Goal: Complete application form: Complete application form

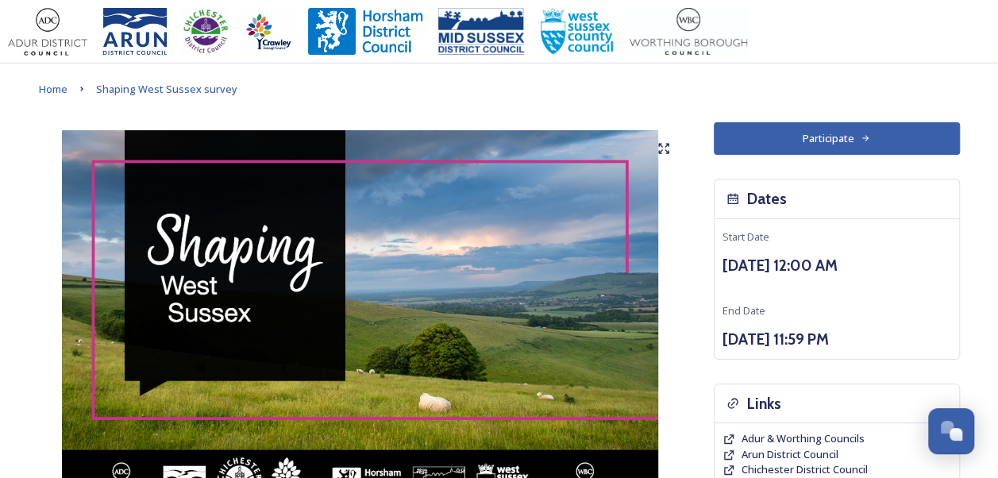
click at [796, 133] on button "Participate" at bounding box center [837, 138] width 246 height 33
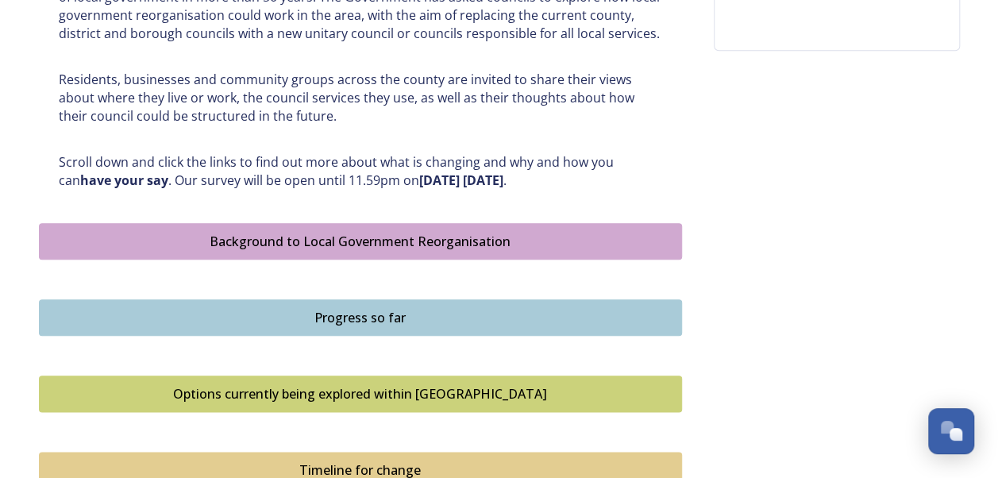
scroll to position [873, 0]
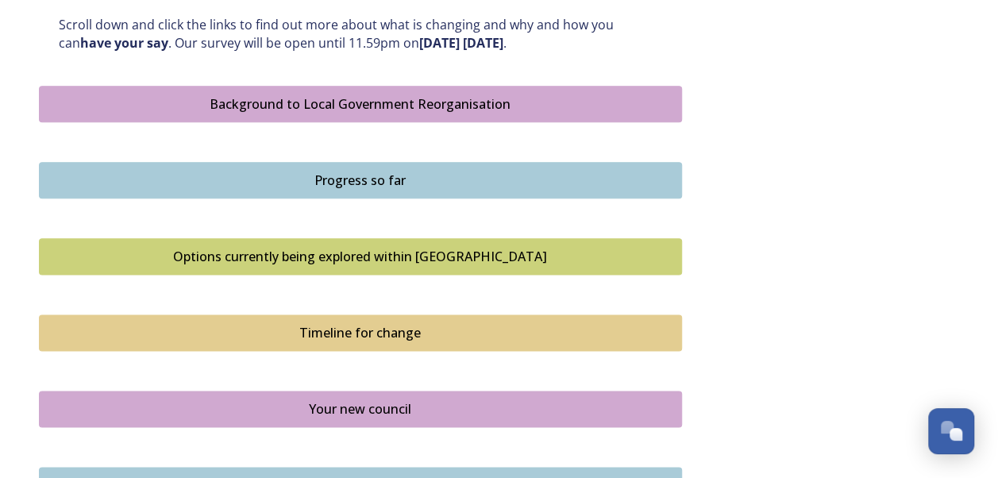
click at [357, 251] on div "Options currently being explored within West Sussex" at bounding box center [361, 256] width 626 height 19
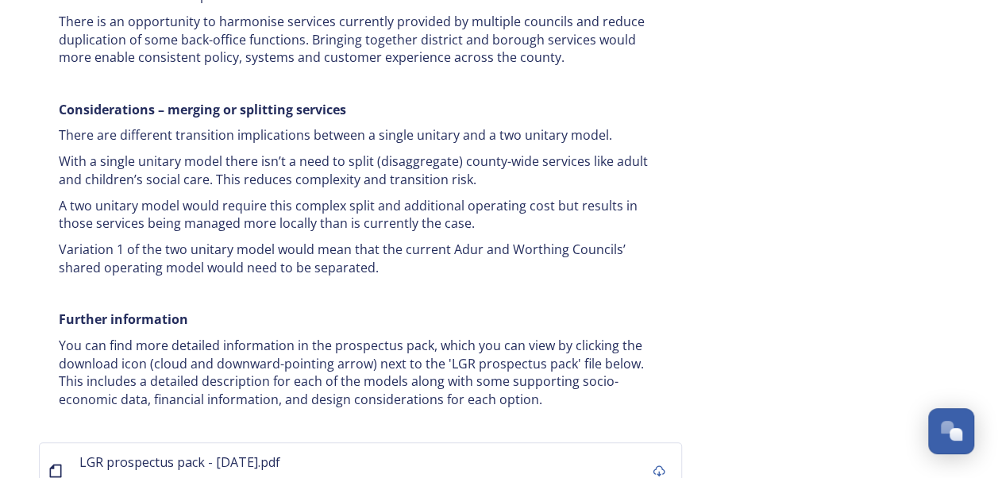
scroll to position [3265, 0]
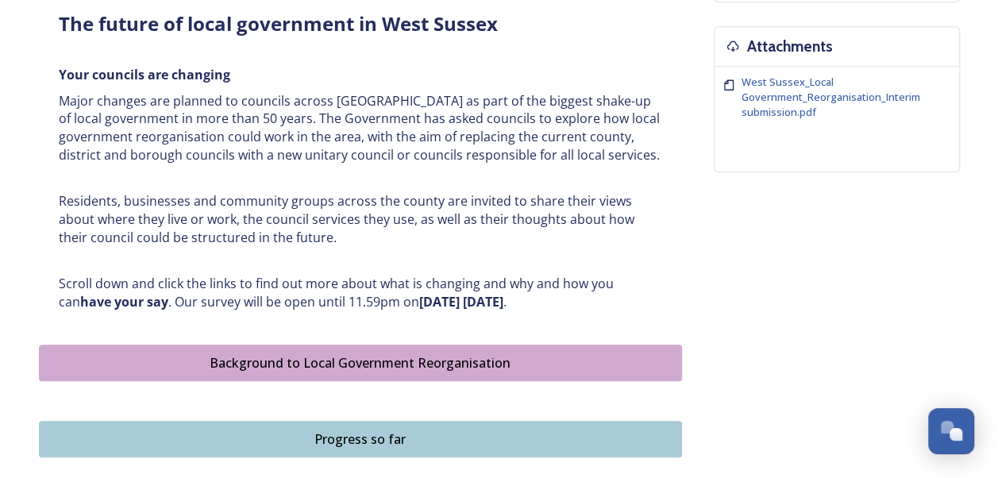
scroll to position [715, 0]
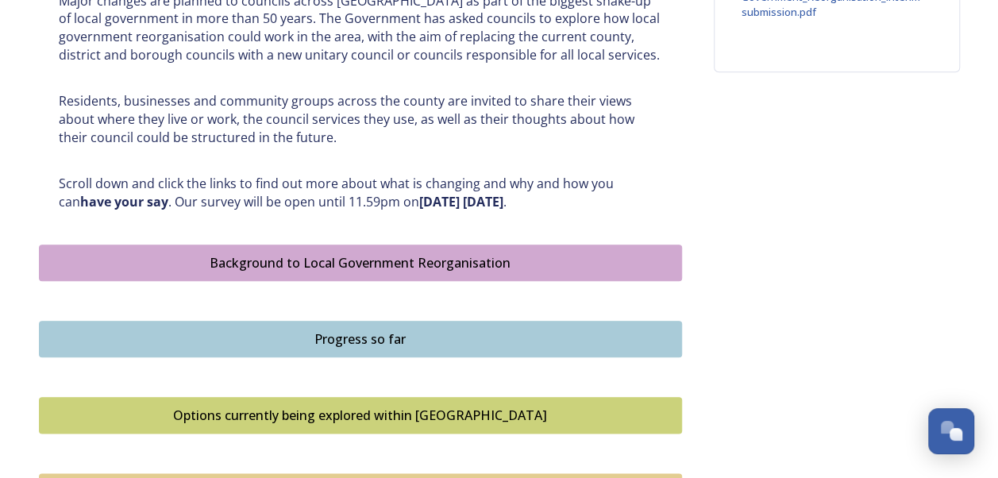
click at [437, 333] on div "Progress so far" at bounding box center [361, 339] width 626 height 19
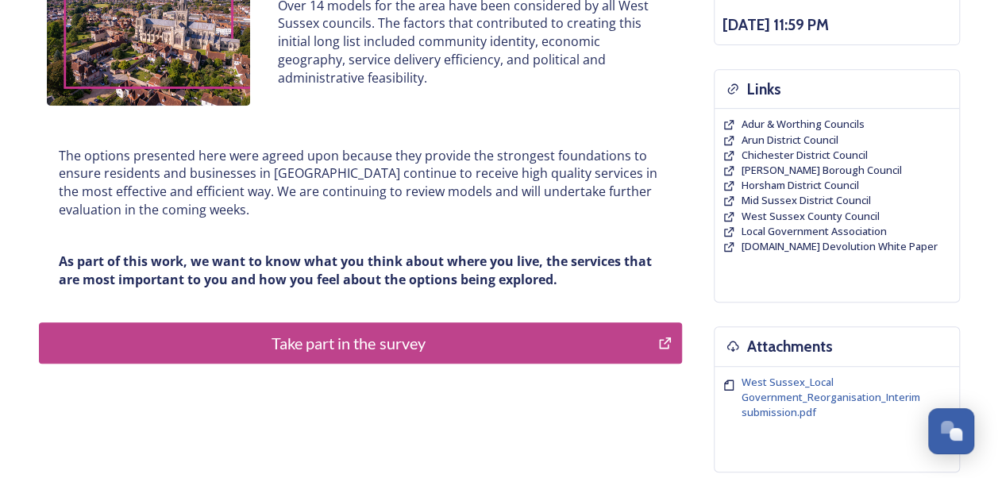
scroll to position [318, 0]
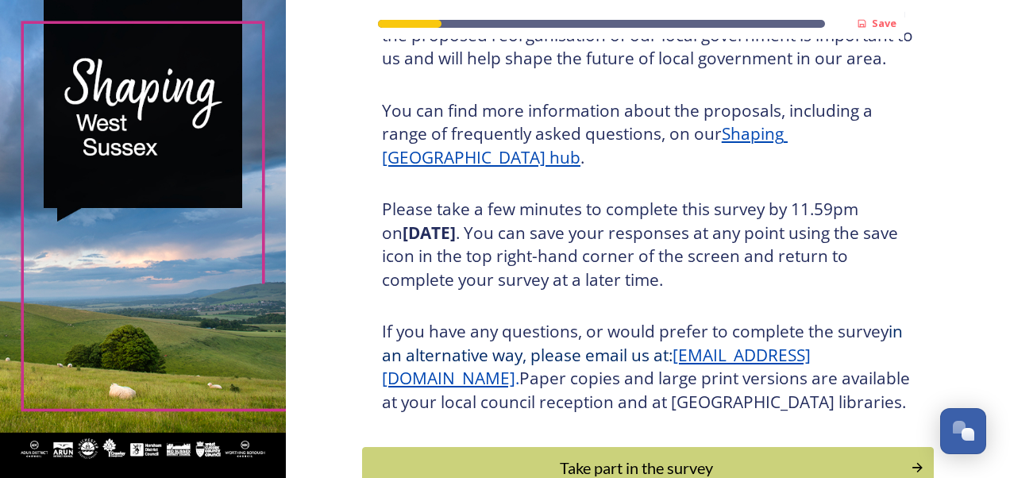
scroll to position [284, 0]
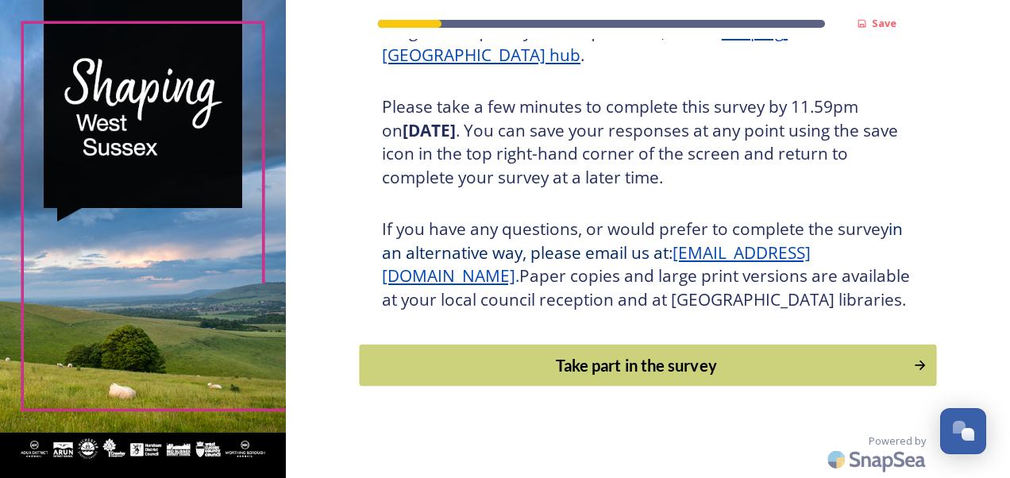
click at [560, 357] on div "Take part in the survey" at bounding box center [636, 365] width 537 height 24
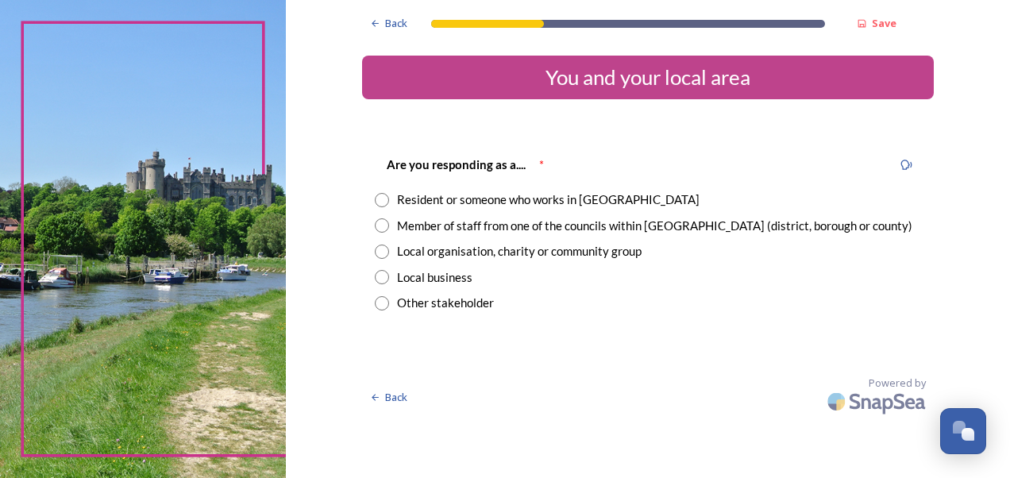
click at [518, 201] on div "Resident or someone who works in [GEOGRAPHIC_DATA]" at bounding box center [548, 200] width 303 height 18
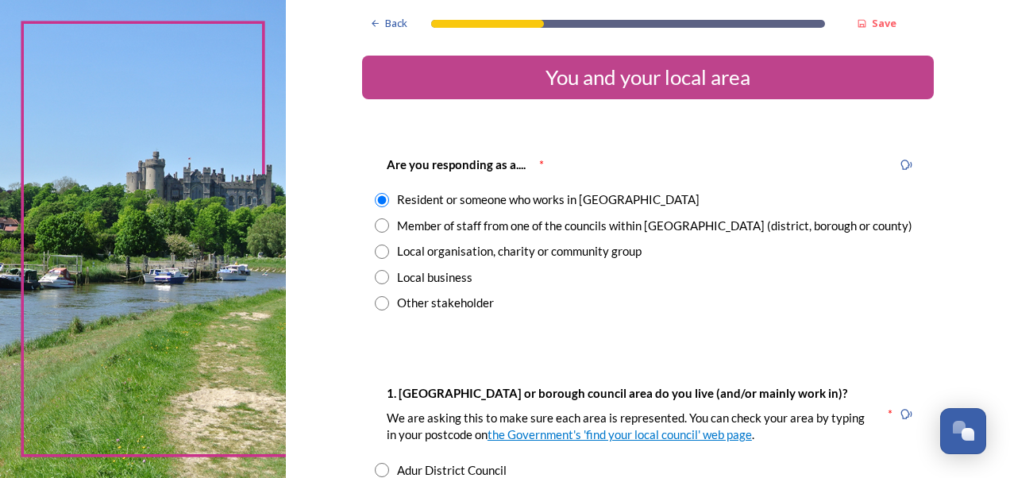
click at [524, 227] on div "Member of staff from one of the councils within [GEOGRAPHIC_DATA] (district, bo…" at bounding box center [654, 226] width 515 height 18
radio input "false"
radio input "true"
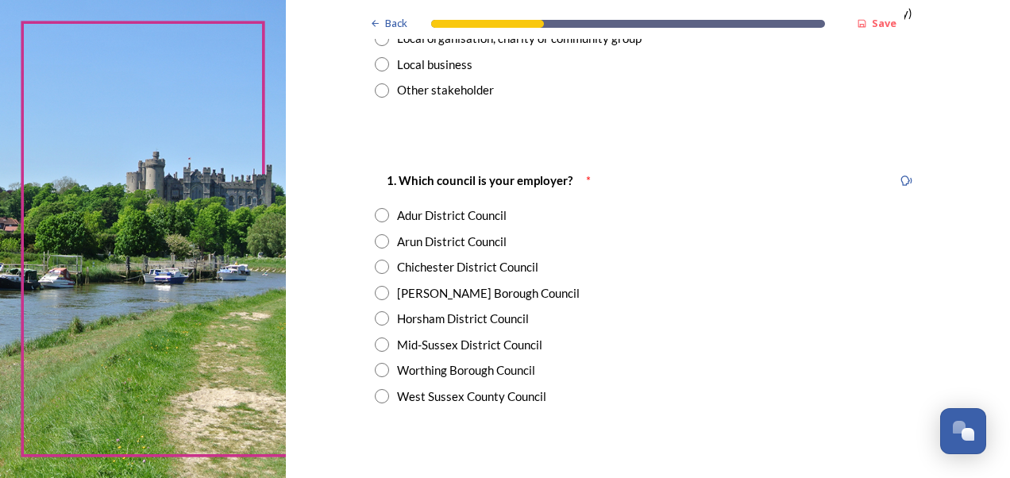
scroll to position [238, 0]
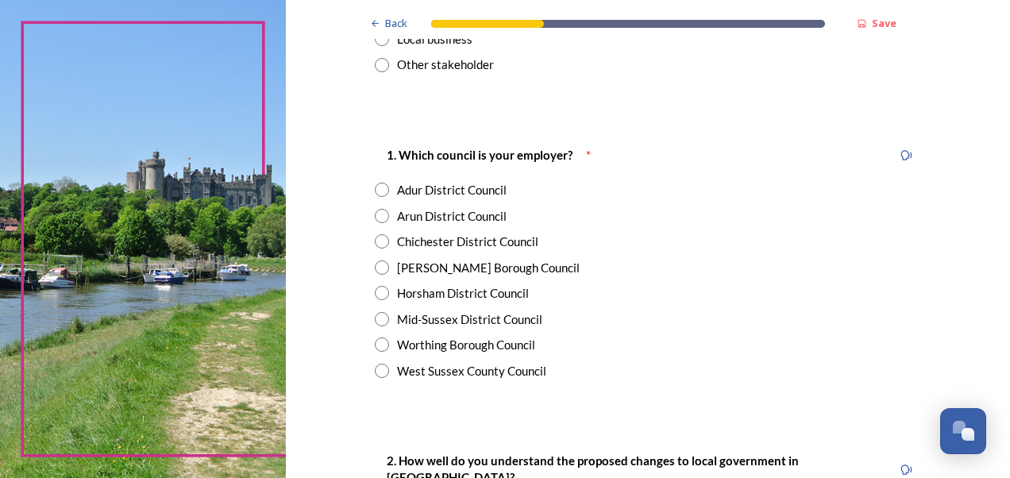
click at [465, 367] on div "West Sussex County Council" at bounding box center [471, 371] width 149 height 18
radio input "true"
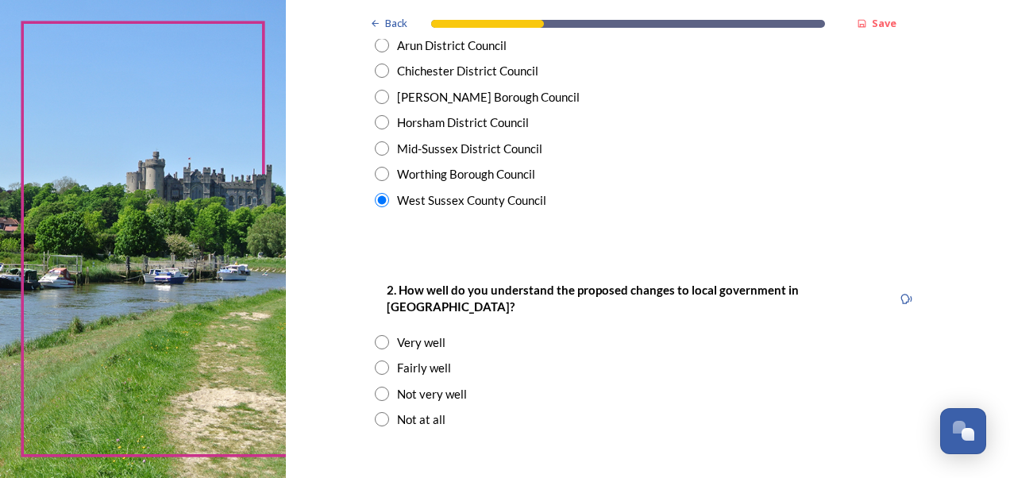
scroll to position [476, 0]
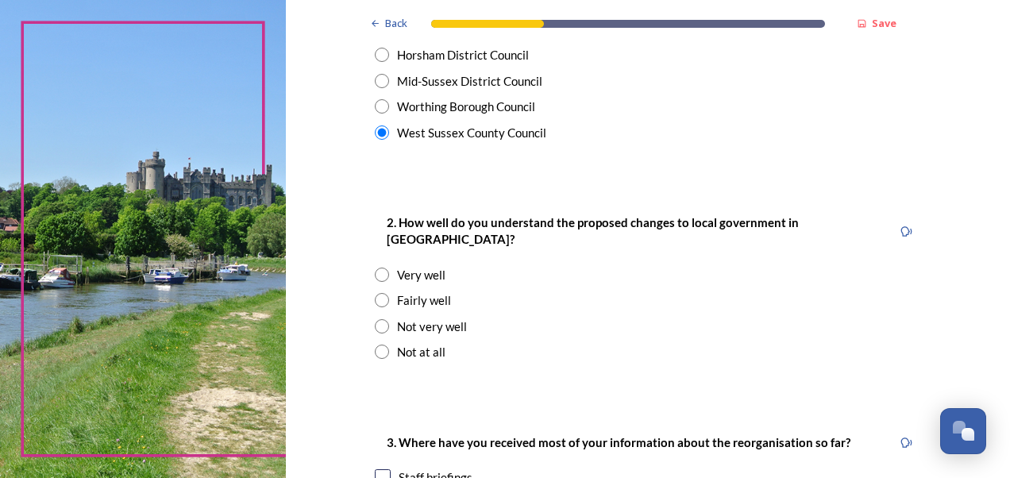
click at [375, 319] on input "radio" at bounding box center [382, 326] width 14 height 14
radio input "true"
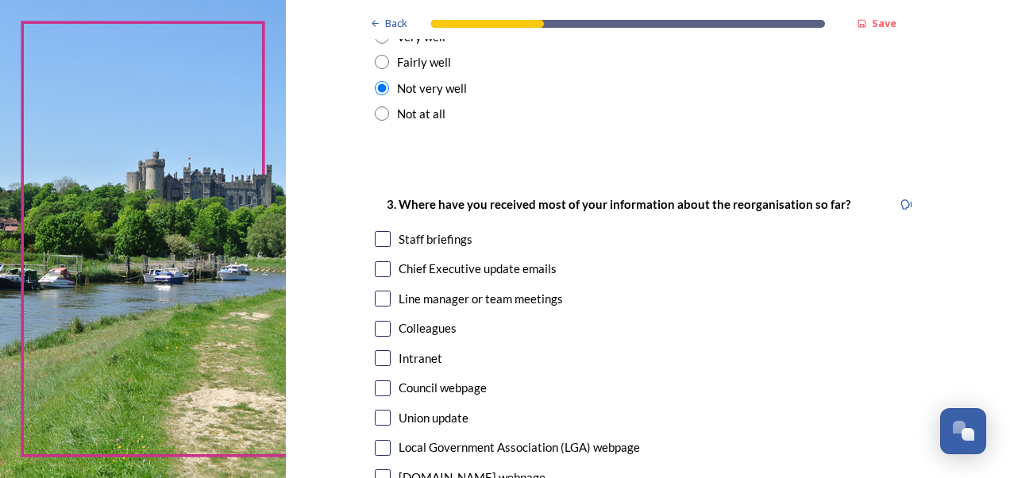
scroll to position [635, 0]
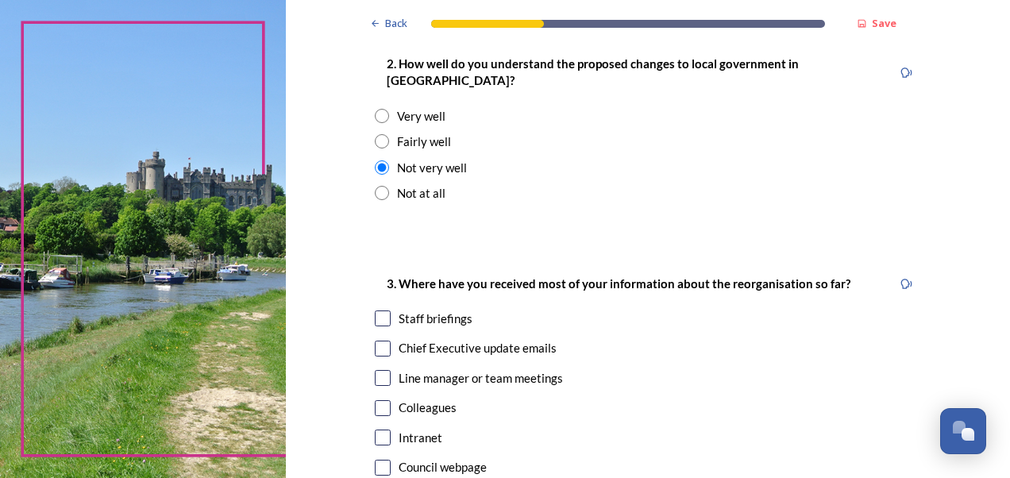
click at [421, 133] on div "Fairly well" at bounding box center [424, 142] width 54 height 18
radio input "true"
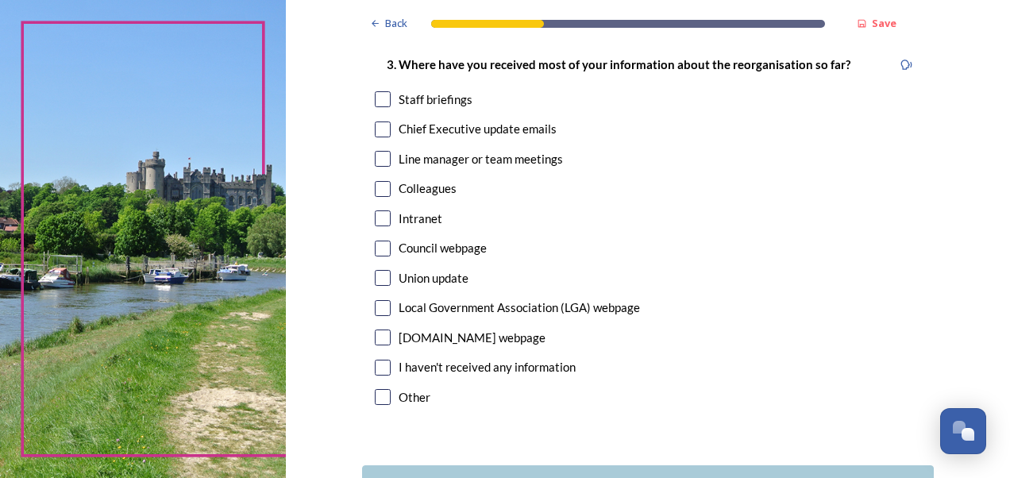
scroll to position [873, 0]
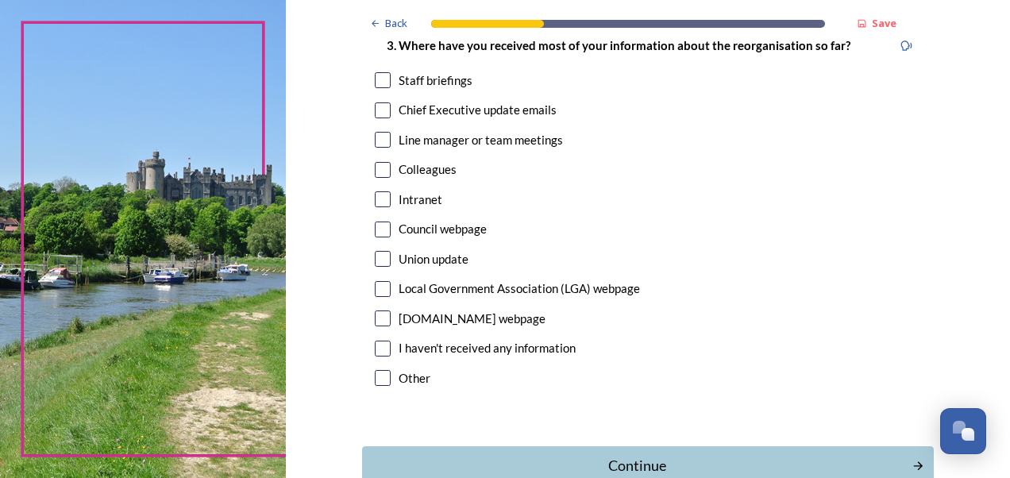
click at [375, 191] on input "checkbox" at bounding box center [383, 199] width 16 height 16
checkbox input "true"
click at [377, 370] on input "checkbox" at bounding box center [383, 378] width 16 height 16
checkbox input "true"
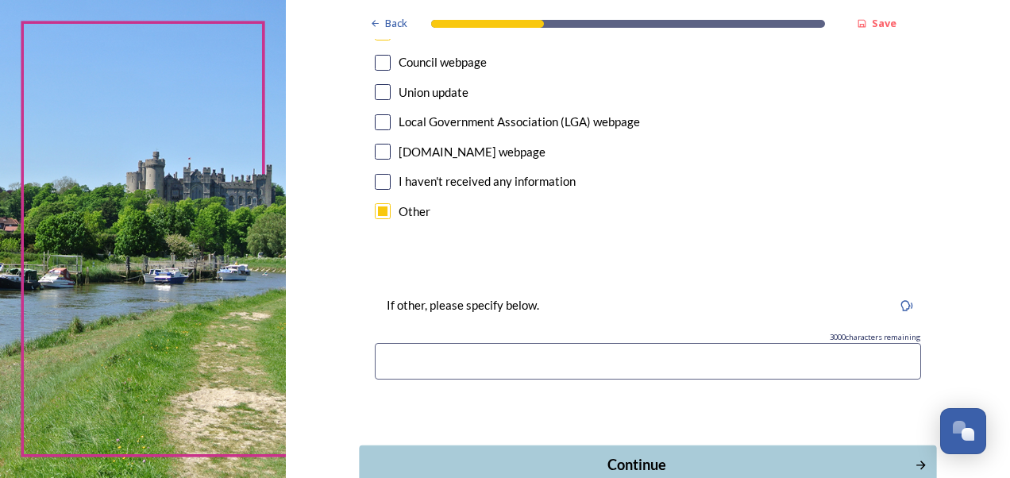
scroll to position [1112, 0]
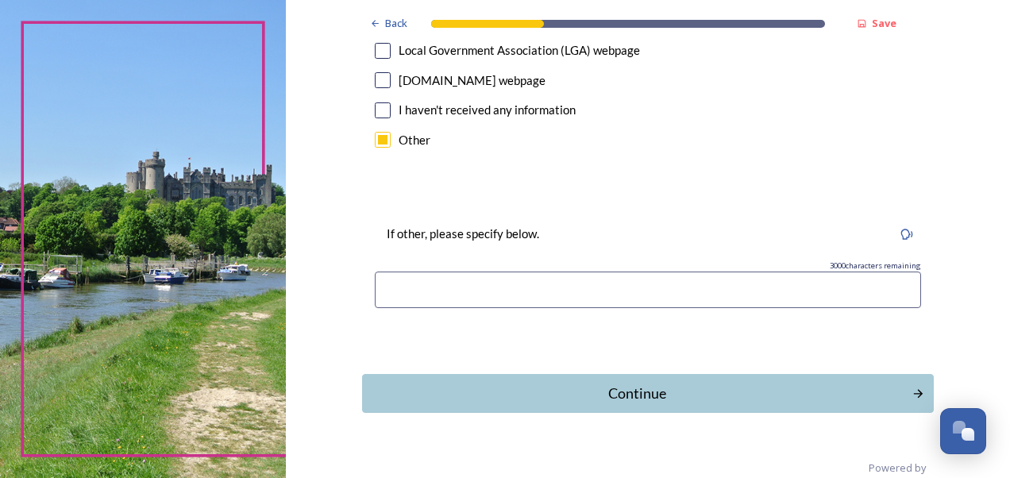
click at [507, 272] on input at bounding box center [648, 290] width 546 height 37
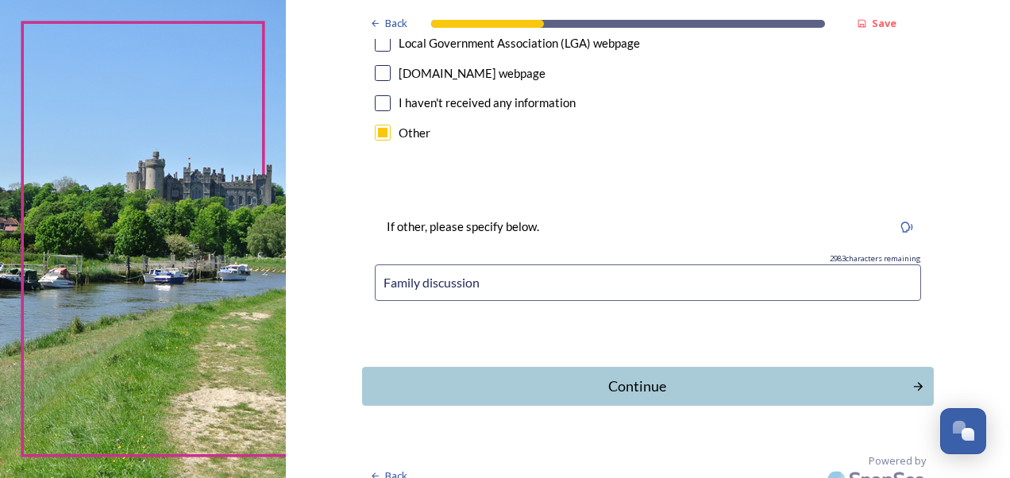
scroll to position [1121, 0]
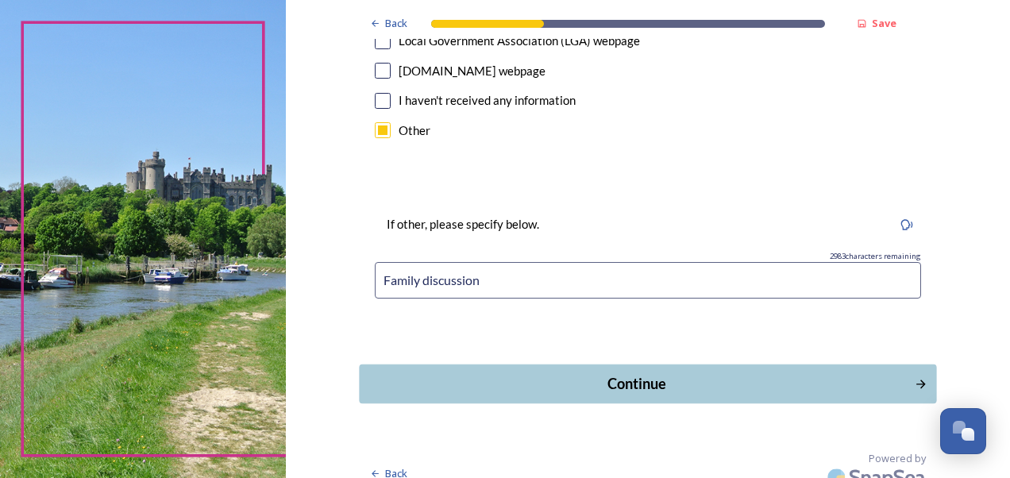
type input "Family discussion"
click at [596, 373] on div "Continue" at bounding box center [637, 383] width 538 height 21
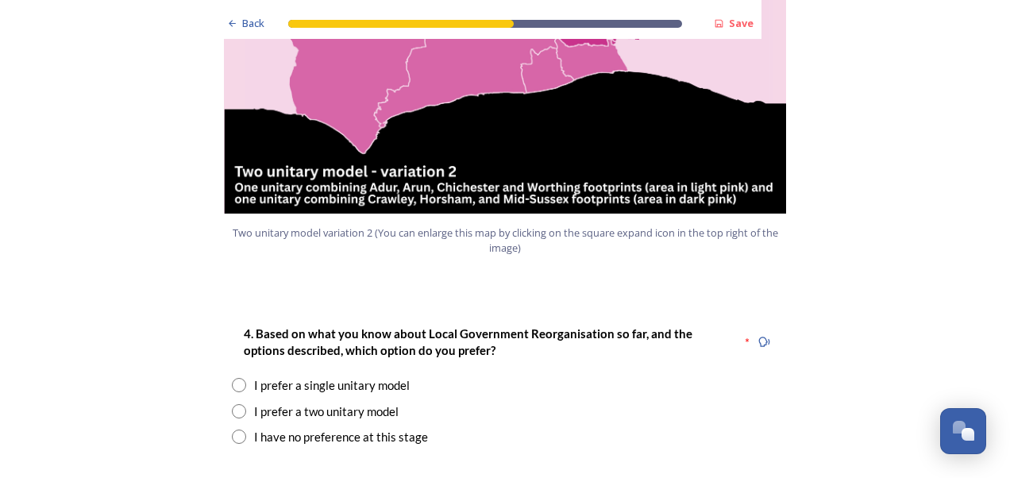
scroll to position [1906, 0]
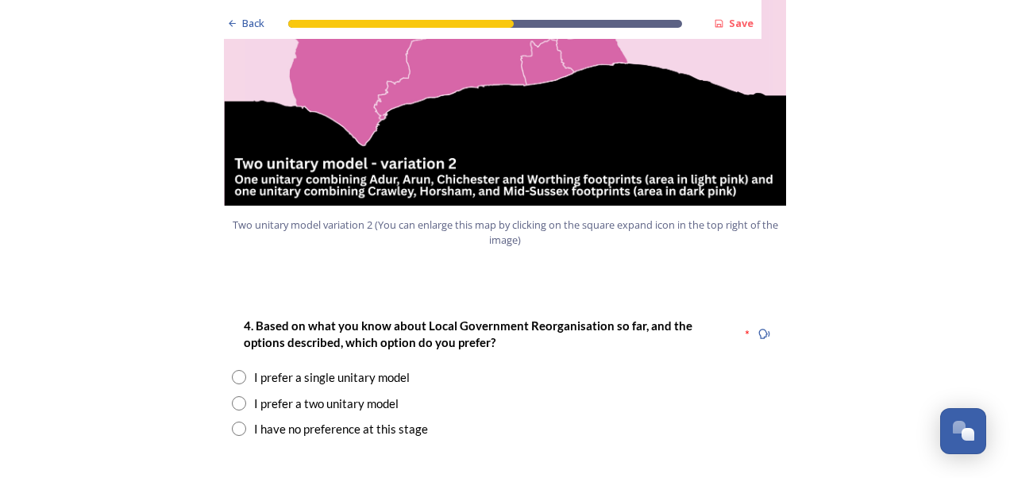
click at [372, 395] on div "I prefer a two unitary model" at bounding box center [326, 404] width 145 height 18
radio input "true"
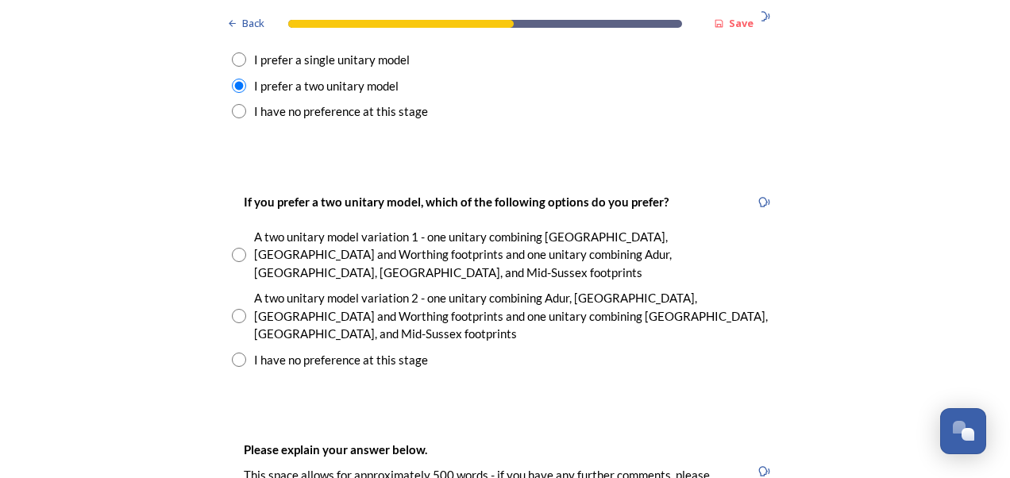
scroll to position [2303, 0]
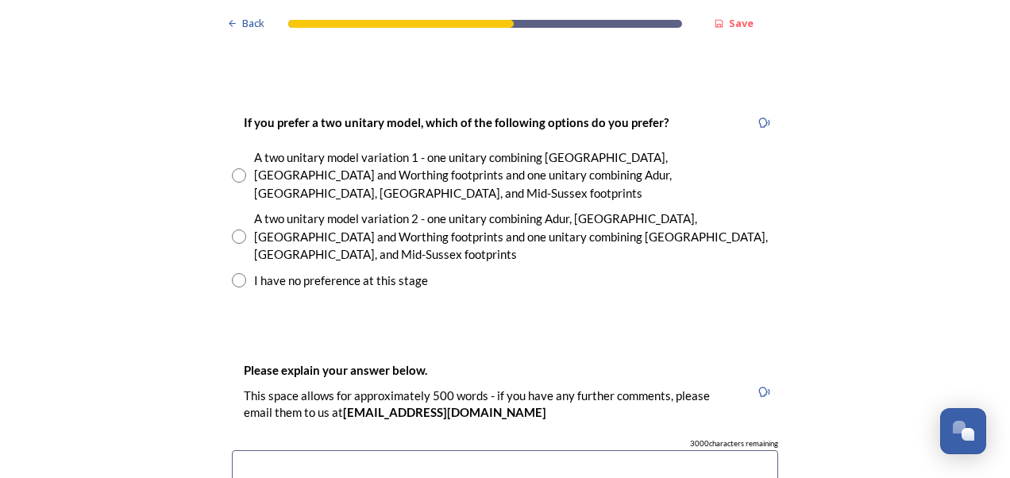
click at [602, 210] on div "A two unitary model variation 2 - one unitary combining Adur, [GEOGRAPHIC_DATA]…" at bounding box center [516, 237] width 524 height 54
radio input "true"
click at [560, 148] on div "A two unitary model variation 1 - one unitary combining [GEOGRAPHIC_DATA], [GEO…" at bounding box center [516, 175] width 524 height 54
radio input "true"
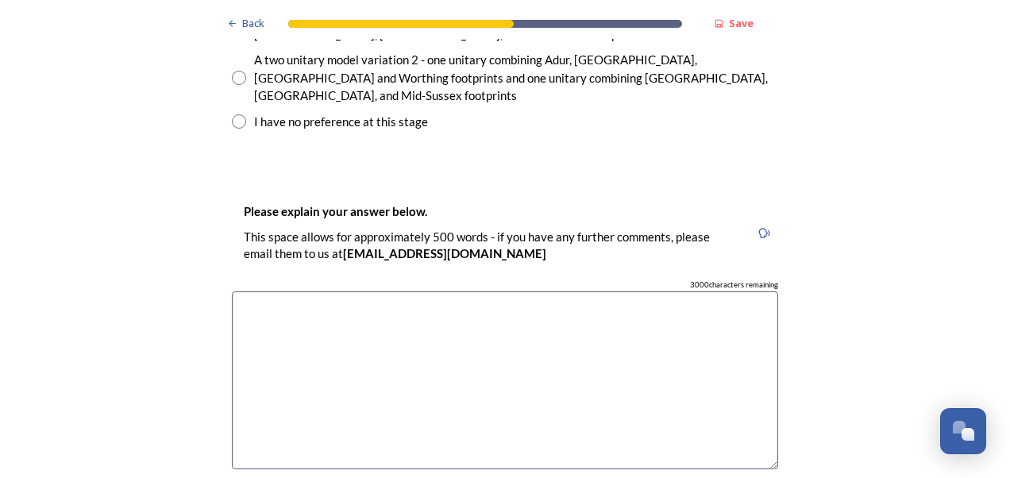
scroll to position [2858, 0]
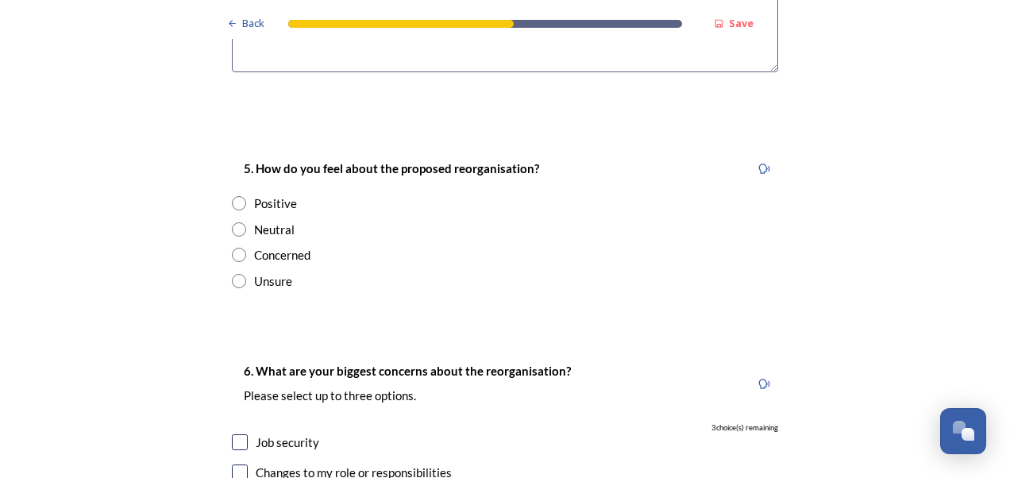
click at [270, 221] on div "Neutral" at bounding box center [274, 230] width 40 height 18
radio input "true"
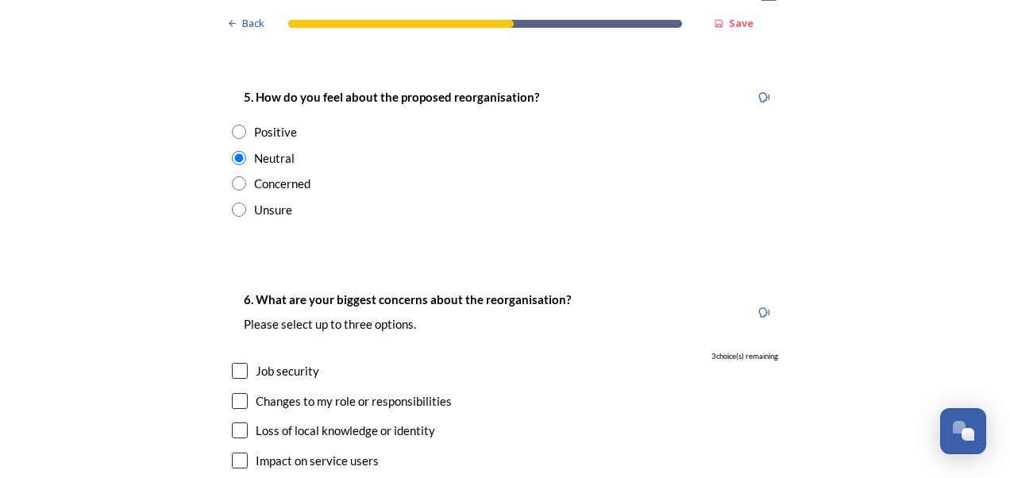
scroll to position [3097, 0]
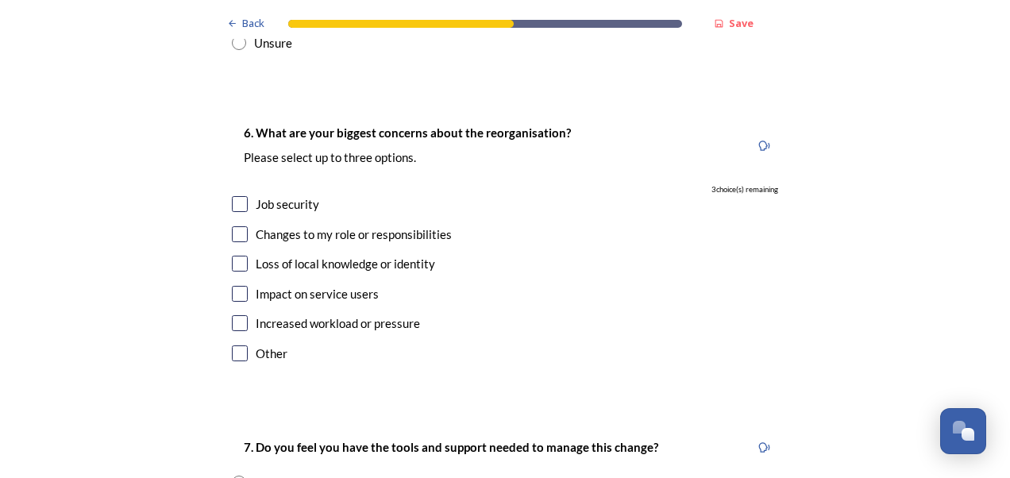
drag, startPoint x: 227, startPoint y: 216, endPoint x: 284, endPoint y: 212, distance: 57.3
click at [284, 285] on div "Impact on service users" at bounding box center [505, 294] width 546 height 18
checkbox input "true"
click at [235, 226] on input "checkbox" at bounding box center [240, 234] width 16 height 16
checkbox input "true"
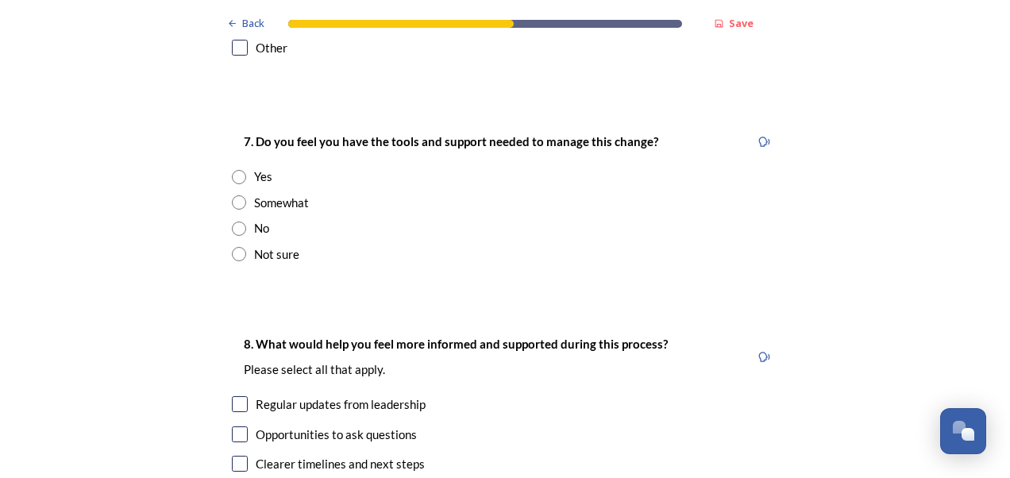
scroll to position [3414, 0]
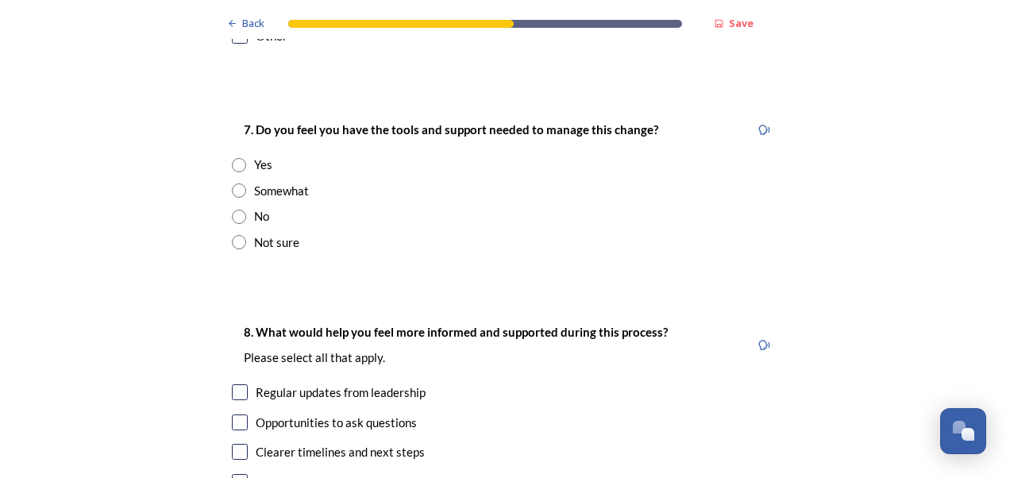
click at [254, 182] on div "Somewhat" at bounding box center [281, 191] width 55 height 18
radio input "true"
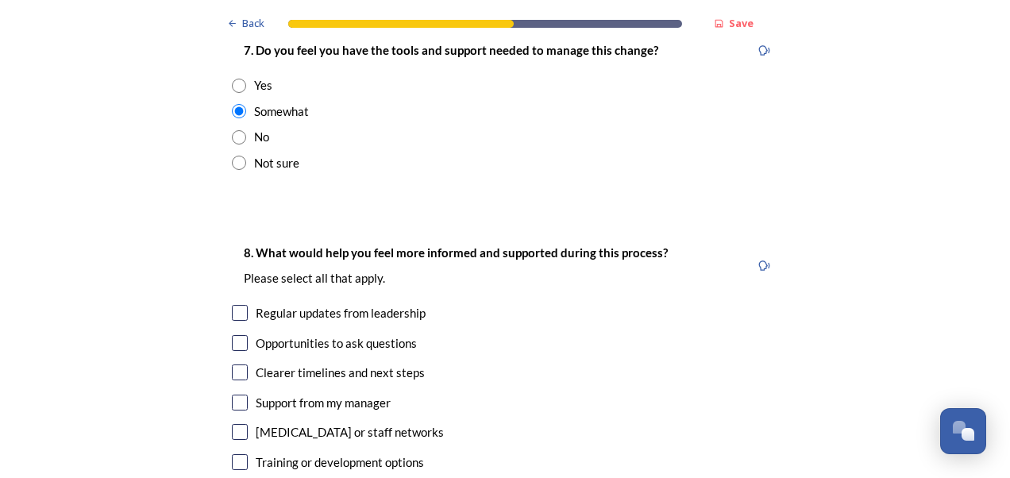
click at [337, 304] on div "Regular updates from leadership" at bounding box center [341, 313] width 170 height 18
checkbox input "true"
click at [233, 364] on input "checkbox" at bounding box center [240, 372] width 16 height 16
click at [279, 299] on div "8. What would help you feel more informed and supported during this process? Pl…" at bounding box center [505, 373] width 572 height 293
click at [233, 364] on input "checkbox" at bounding box center [240, 372] width 16 height 16
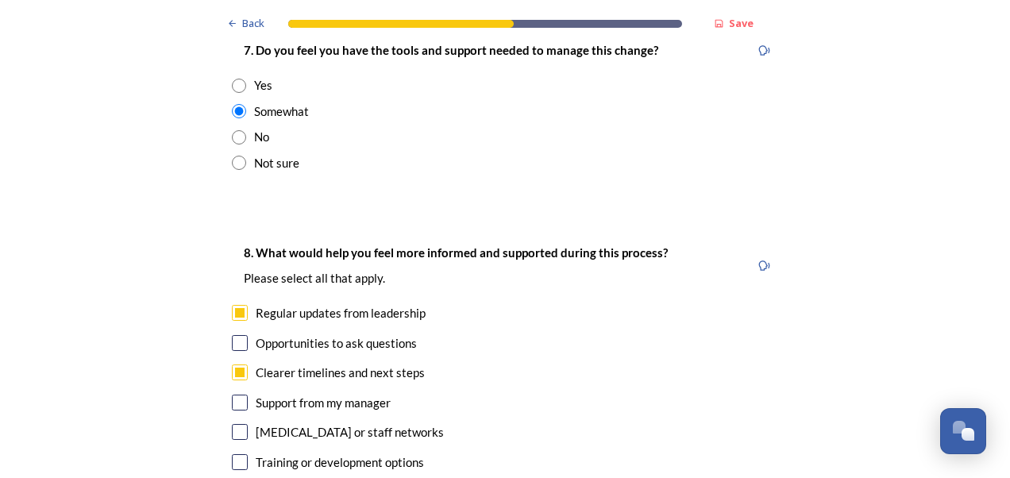
checkbox input "false"
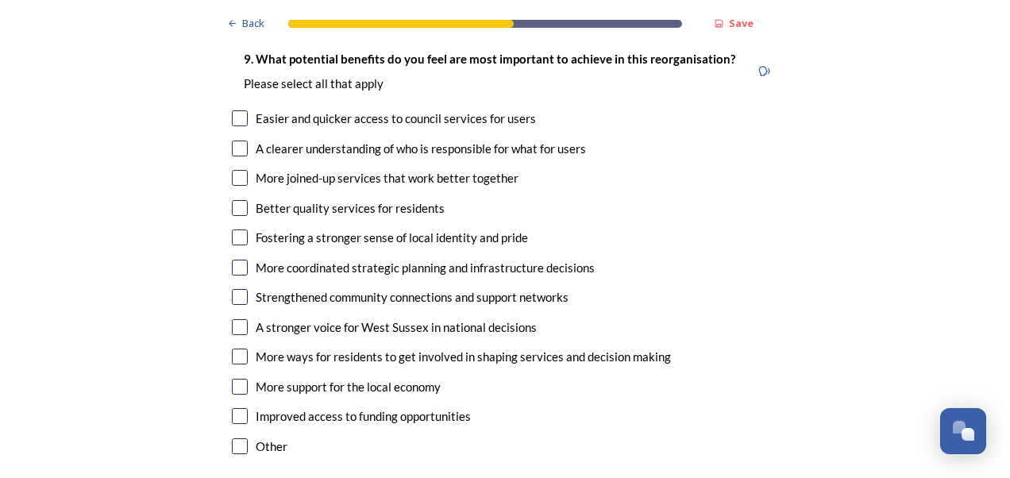
scroll to position [3891, 0]
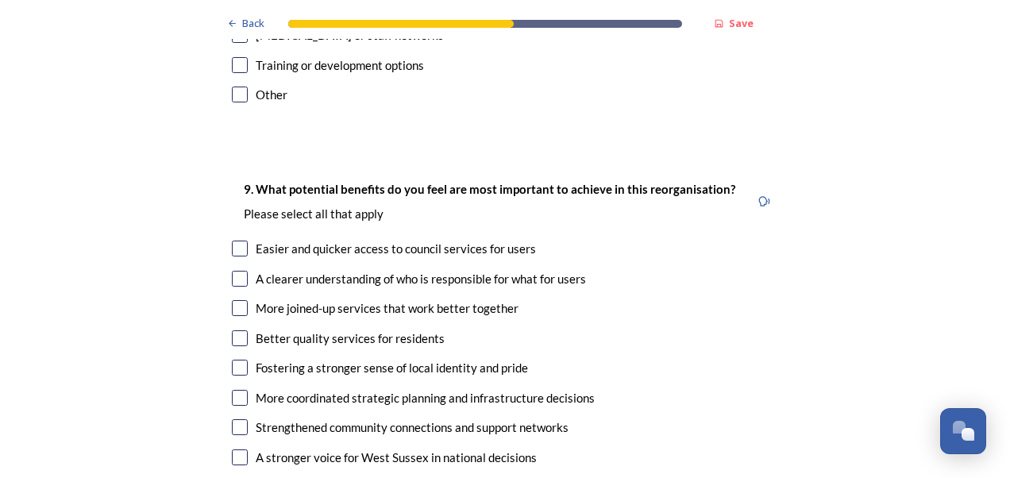
click at [353, 240] on div "Easier and quicker access to council services for users" at bounding box center [396, 249] width 280 height 18
checkbox input "true"
click at [402, 299] on div "More joined-up services that work better together" at bounding box center [387, 308] width 263 height 18
checkbox input "true"
click at [359, 330] on div "Better quality services for residents" at bounding box center [350, 339] width 189 height 18
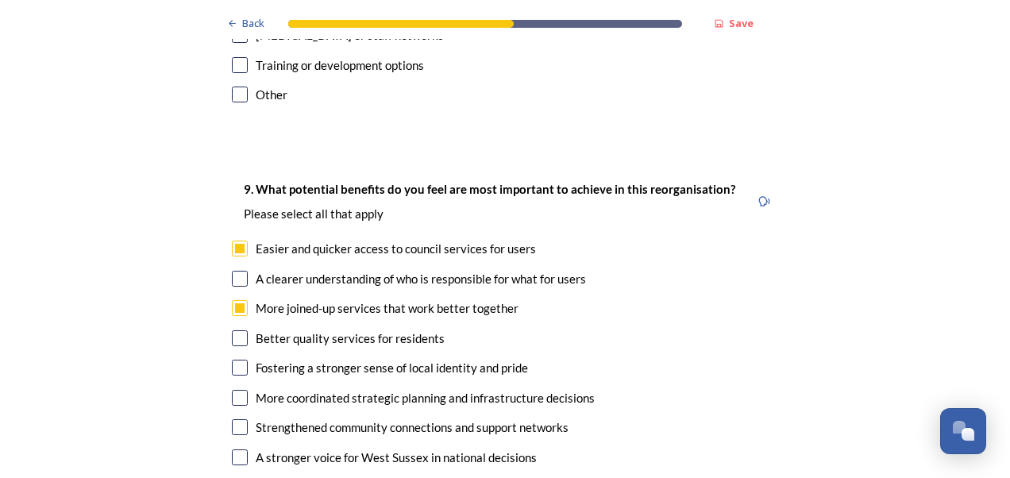
checkbox input "true"
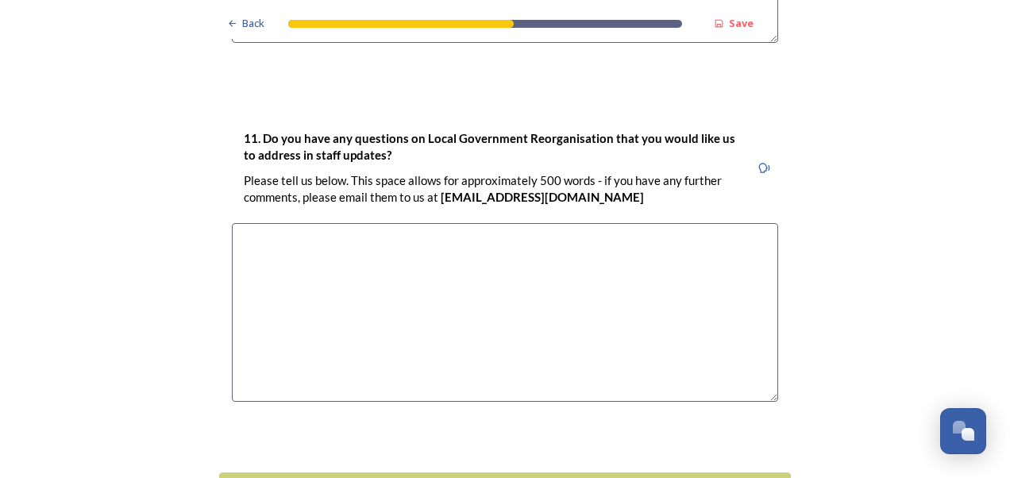
scroll to position [4851, 0]
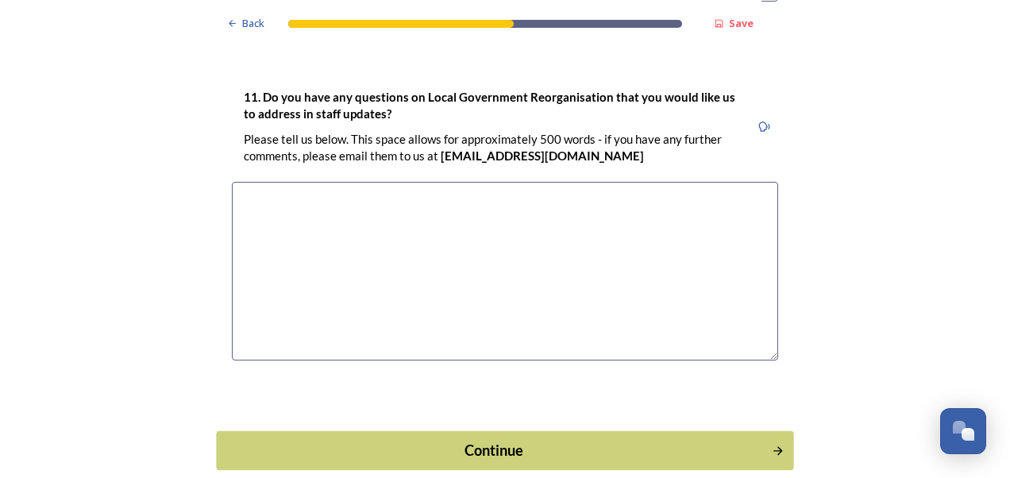
click at [595, 439] on div "Continue" at bounding box center [494, 449] width 538 height 21
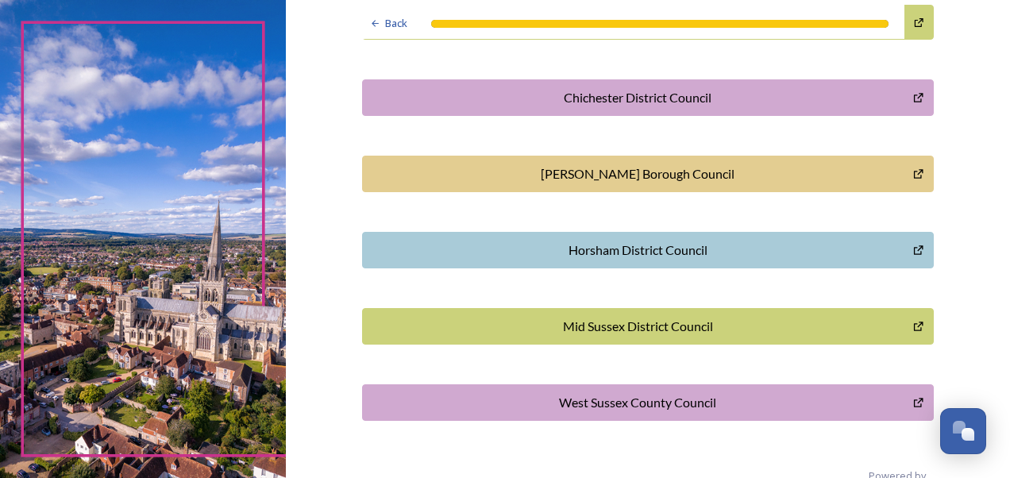
scroll to position [542, 0]
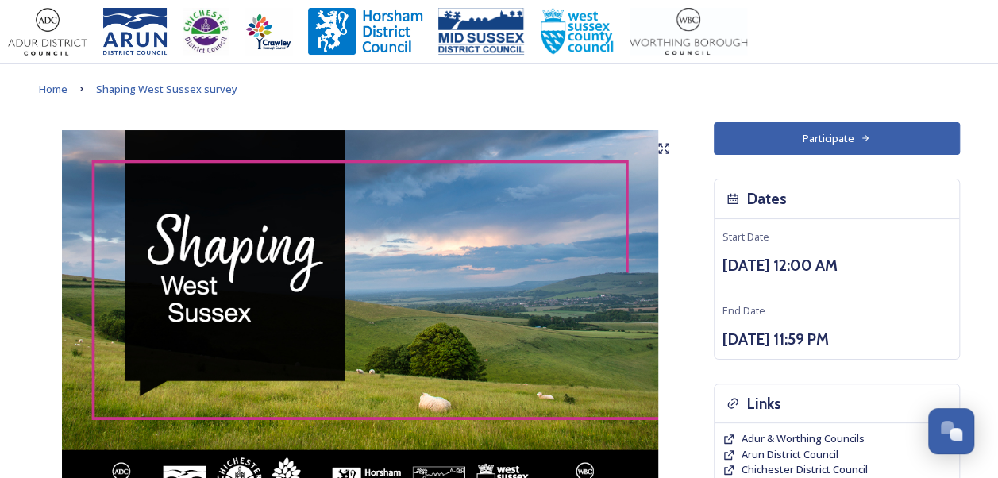
click at [796, 134] on button "Participate" at bounding box center [837, 138] width 246 height 33
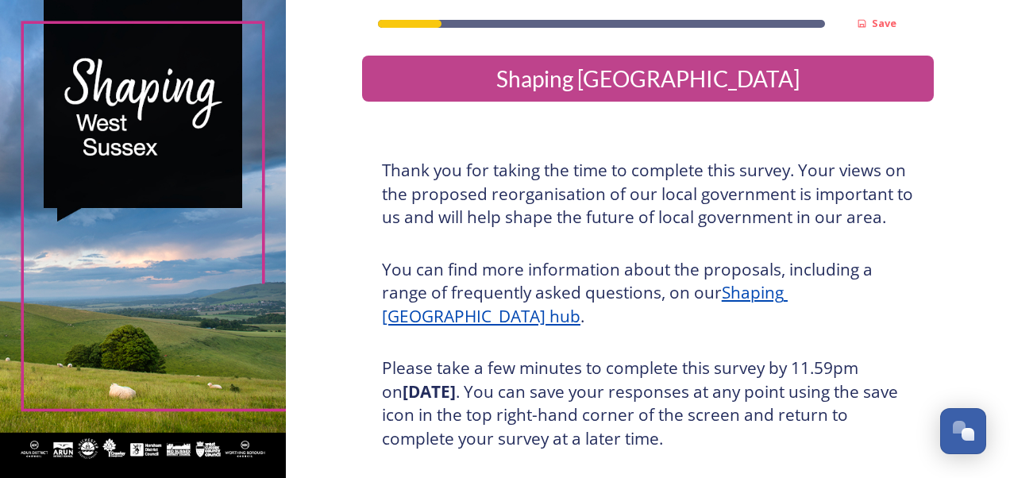
scroll to position [284, 0]
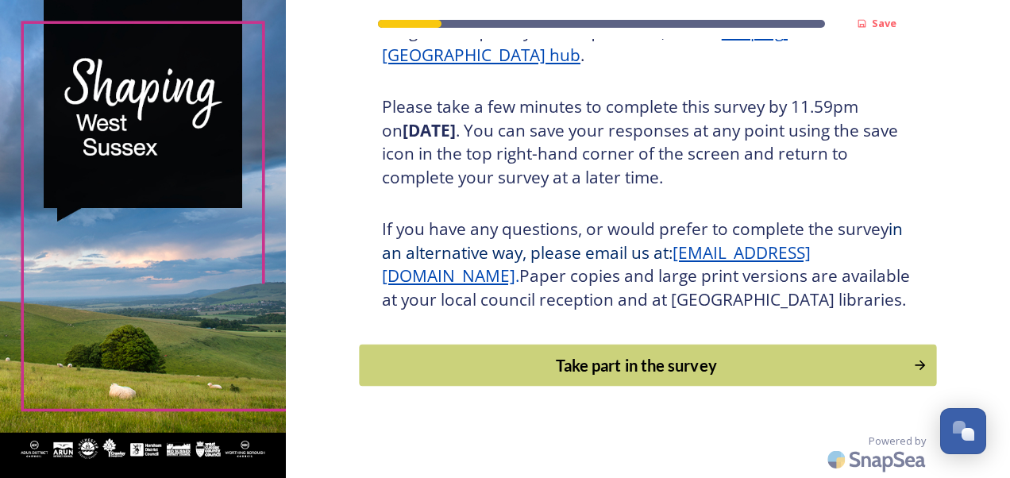
click at [684, 367] on div "Take part in the survey" at bounding box center [636, 365] width 537 height 24
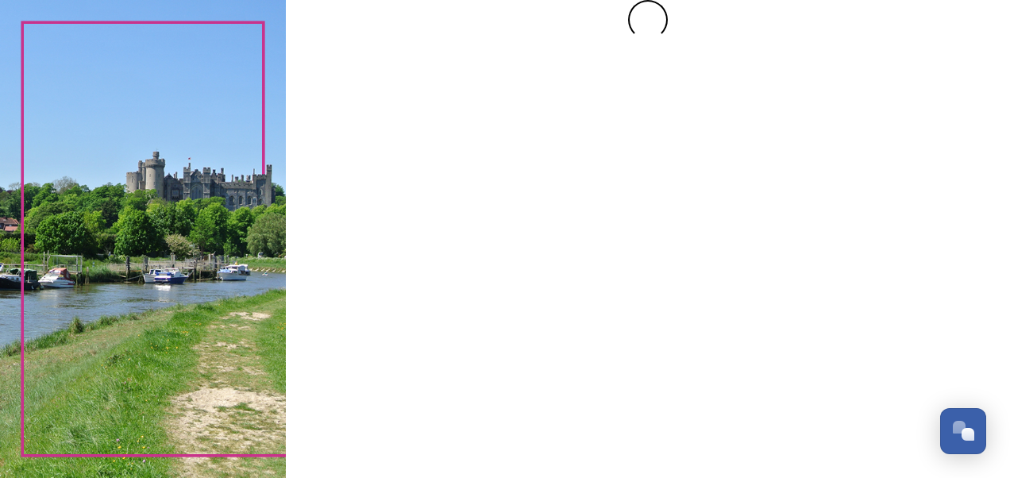
scroll to position [0, 0]
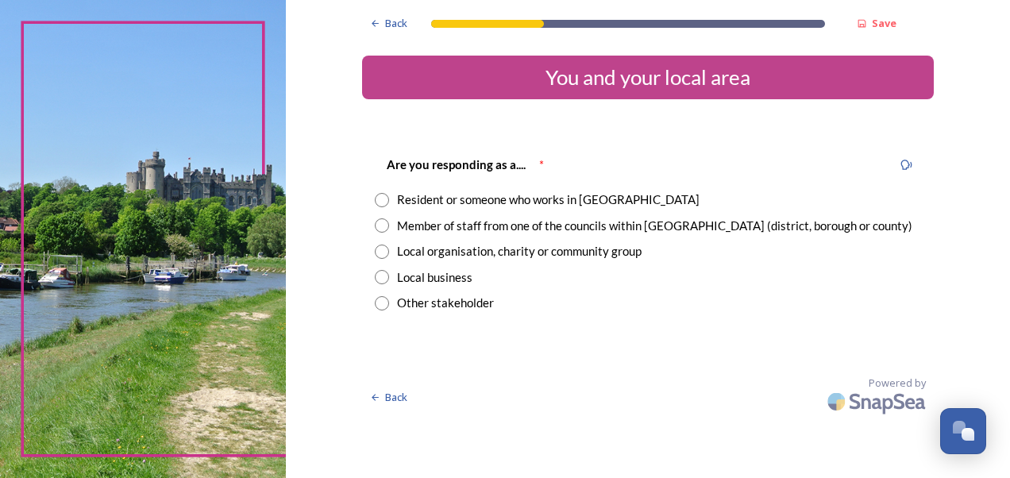
click at [438, 202] on div "Resident or someone who works in [GEOGRAPHIC_DATA]" at bounding box center [548, 200] width 303 height 18
radio input "true"
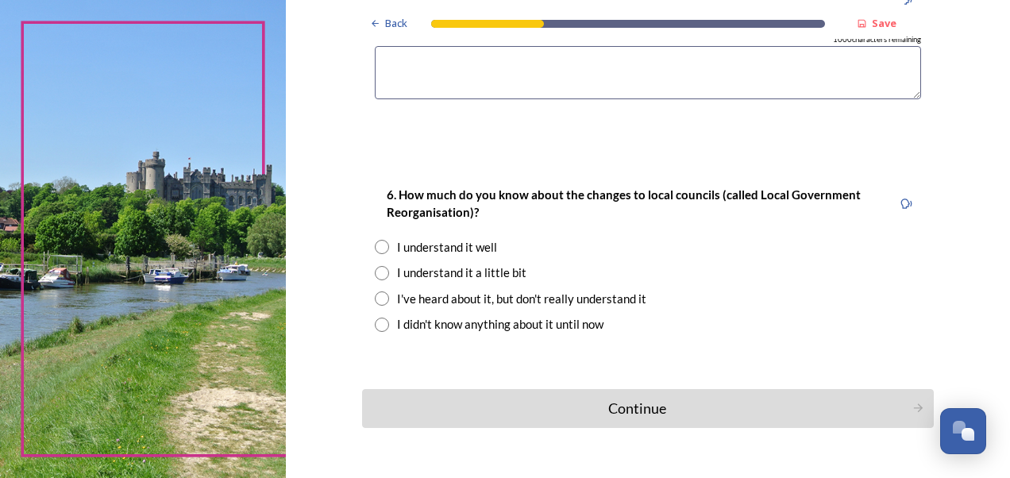
scroll to position [953, 0]
